Goal: Navigation & Orientation: Find specific page/section

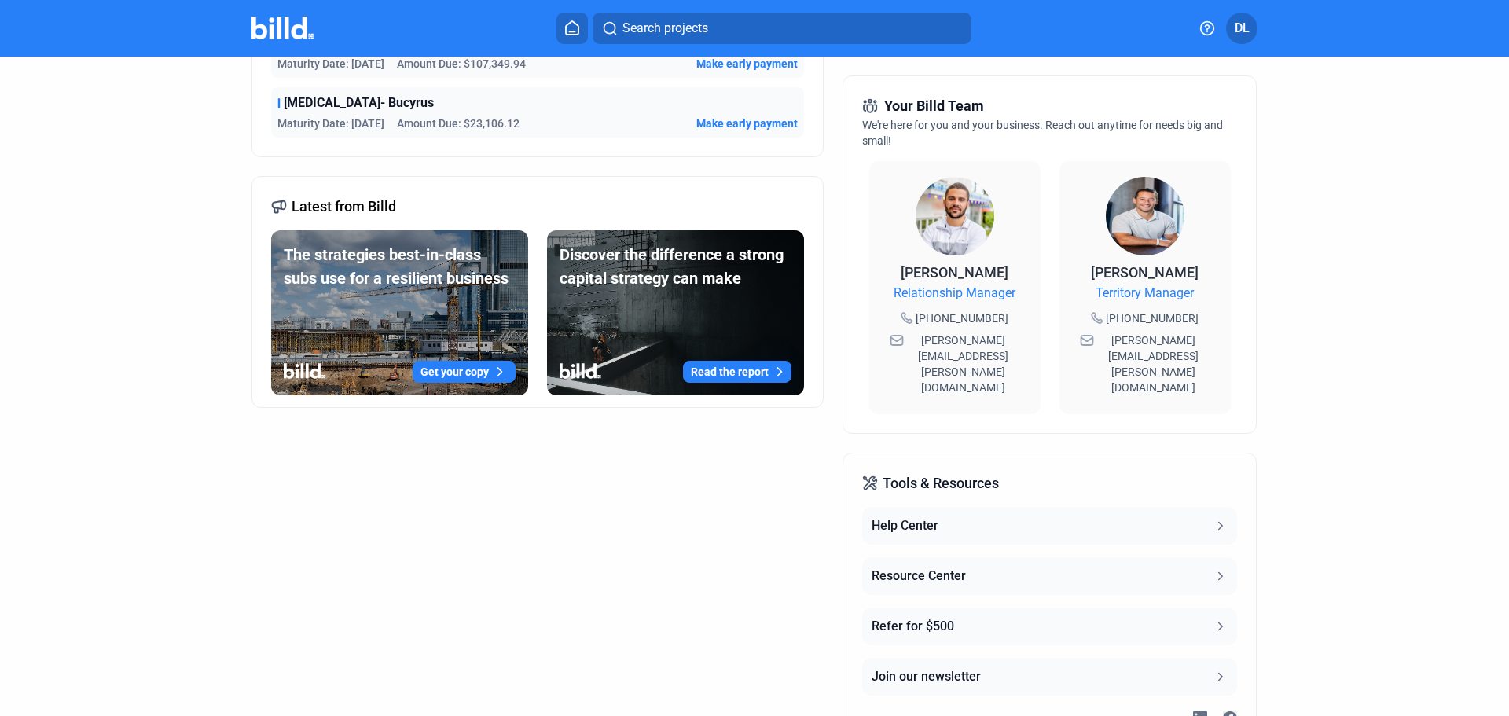
scroll to position [435, 0]
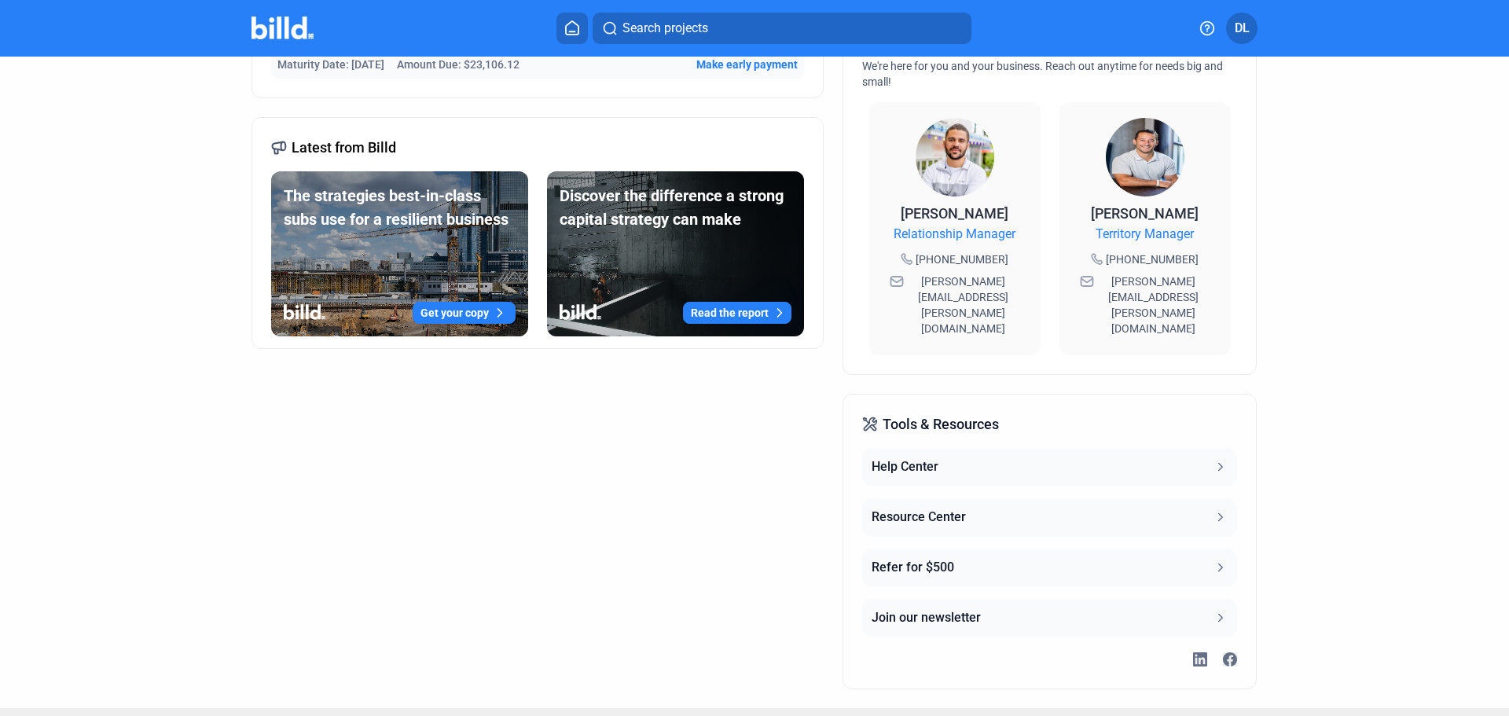
click at [1004, 498] on button "Resource Center" at bounding box center [1049, 517] width 374 height 38
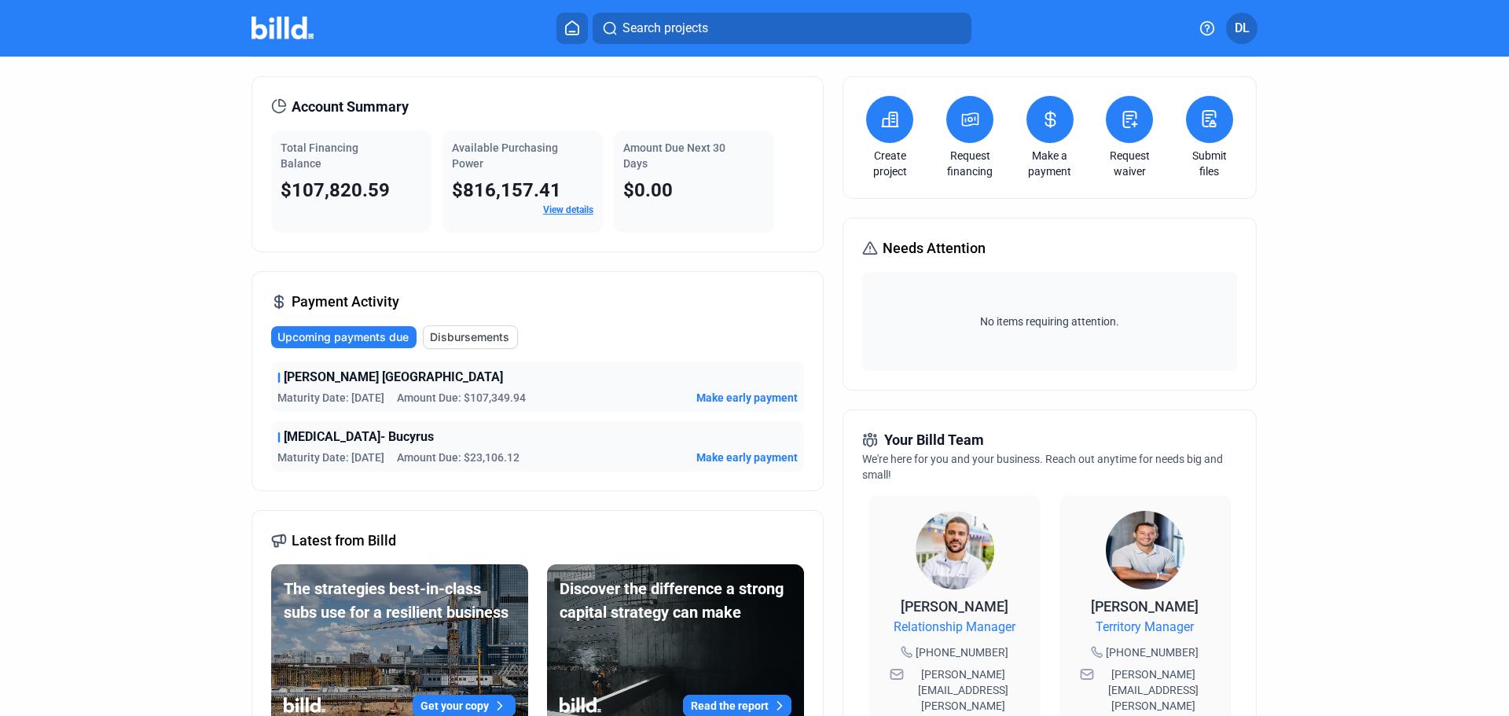
scroll to position [0, 0]
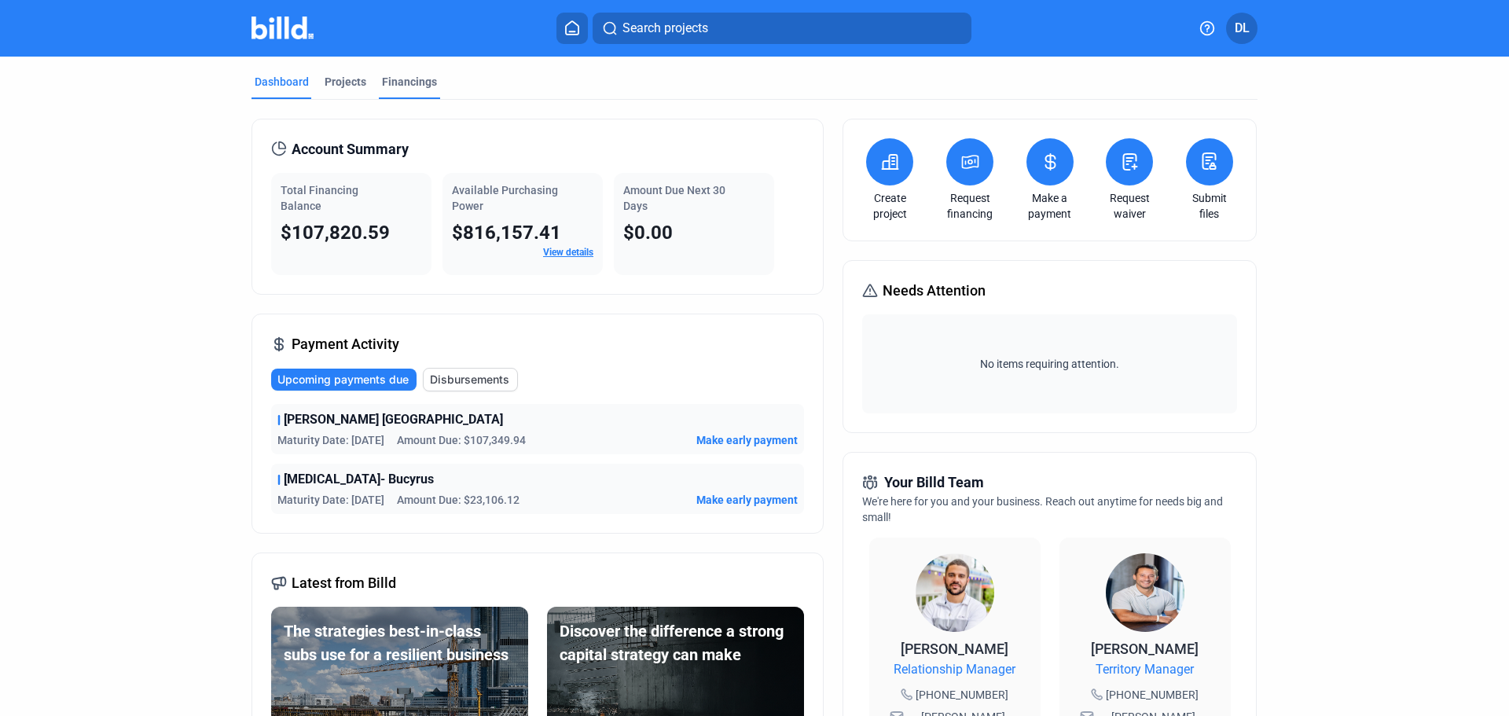
click at [396, 82] on div "Financings" at bounding box center [409, 82] width 55 height 16
